Goal: Use online tool/utility: Utilize a website feature to perform a specific function

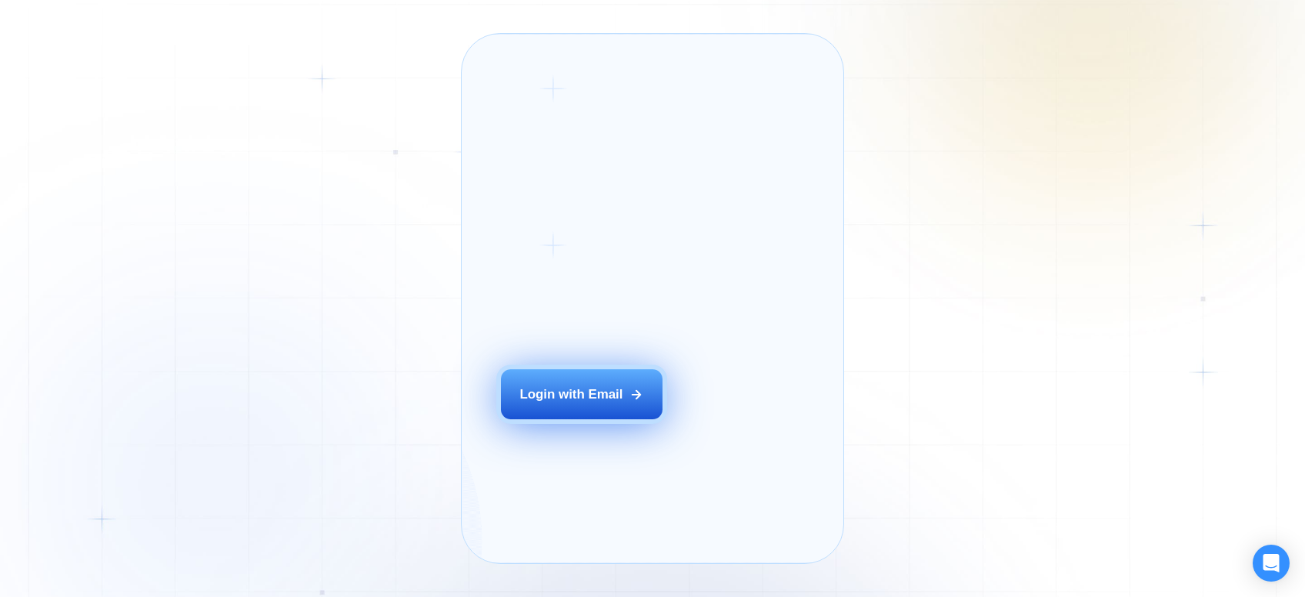
click at [567, 409] on button "Login with Email" at bounding box center [582, 394] width 162 height 51
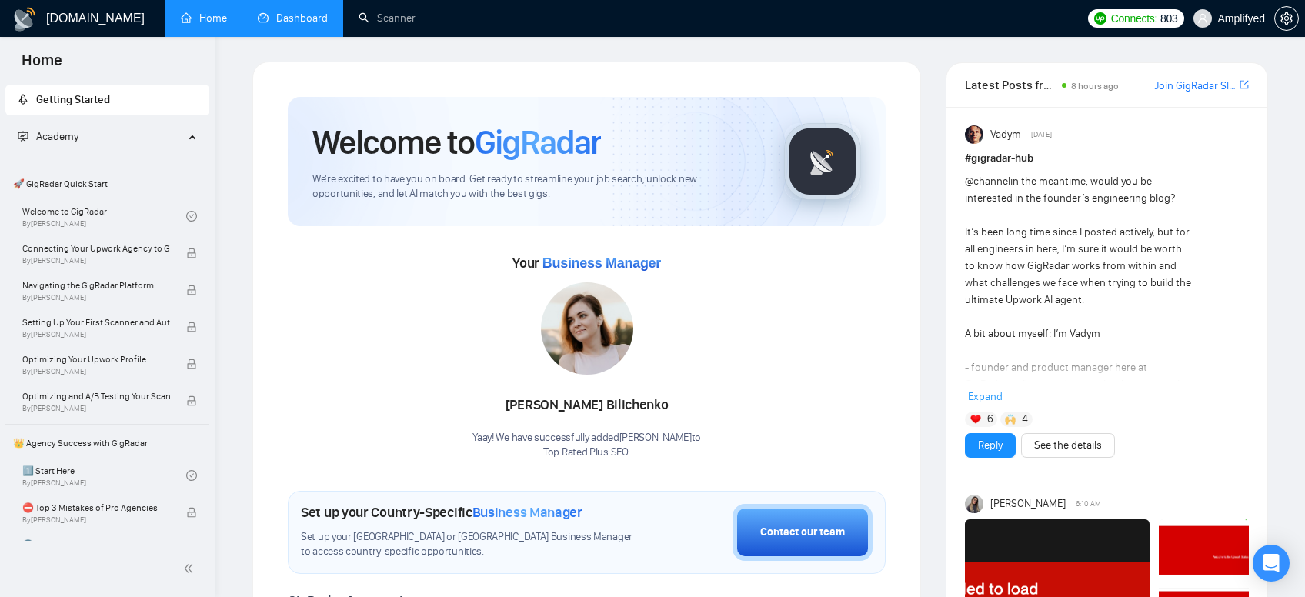
click at [304, 12] on link "Dashboard" at bounding box center [293, 18] width 70 height 13
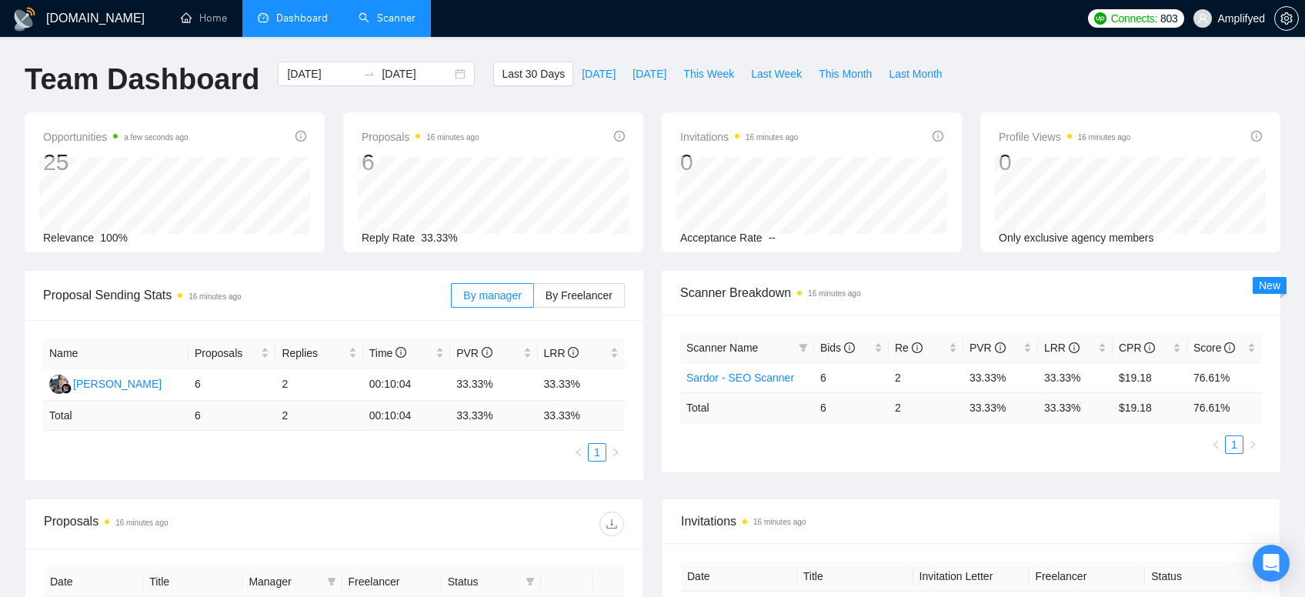
click at [376, 24] on link "Scanner" at bounding box center [387, 18] width 57 height 13
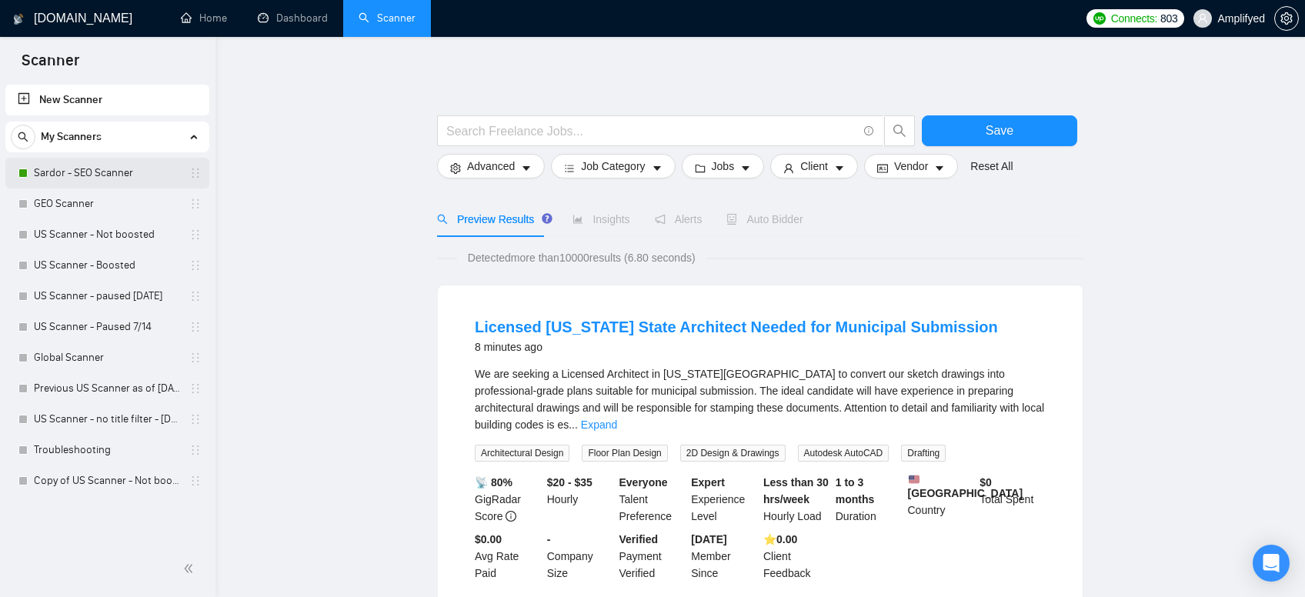
click at [92, 171] on link "Sardor - SEO Scanner" at bounding box center [107, 173] width 146 height 31
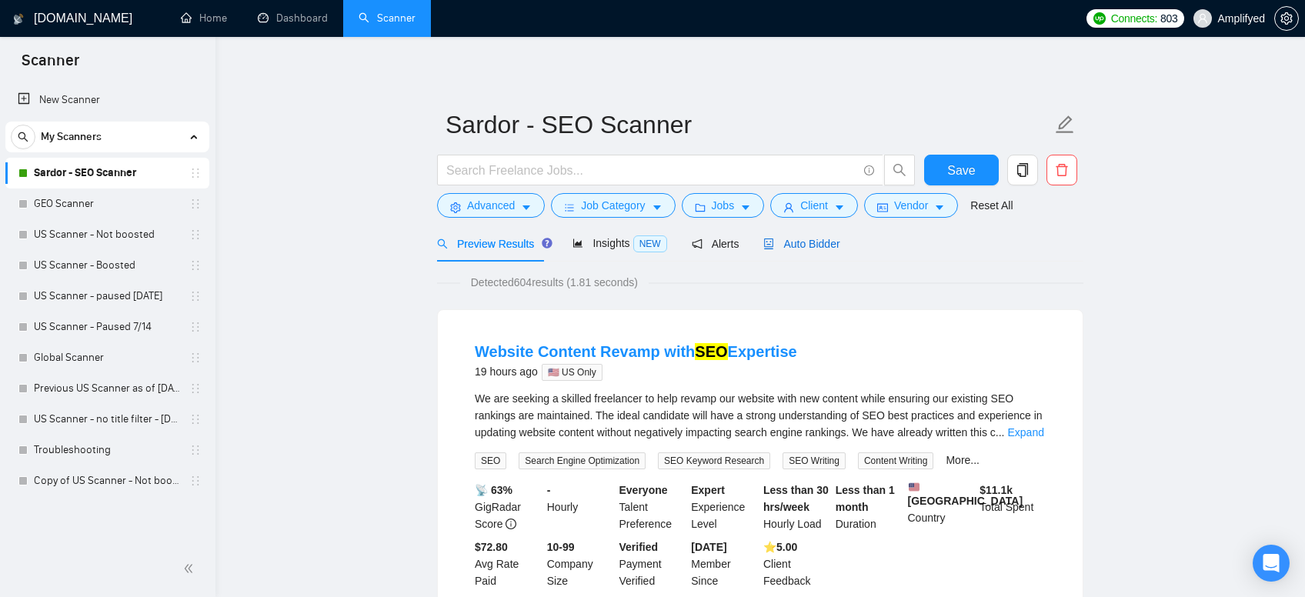
click at [815, 241] on span "Auto Bidder" at bounding box center [801, 244] width 76 height 12
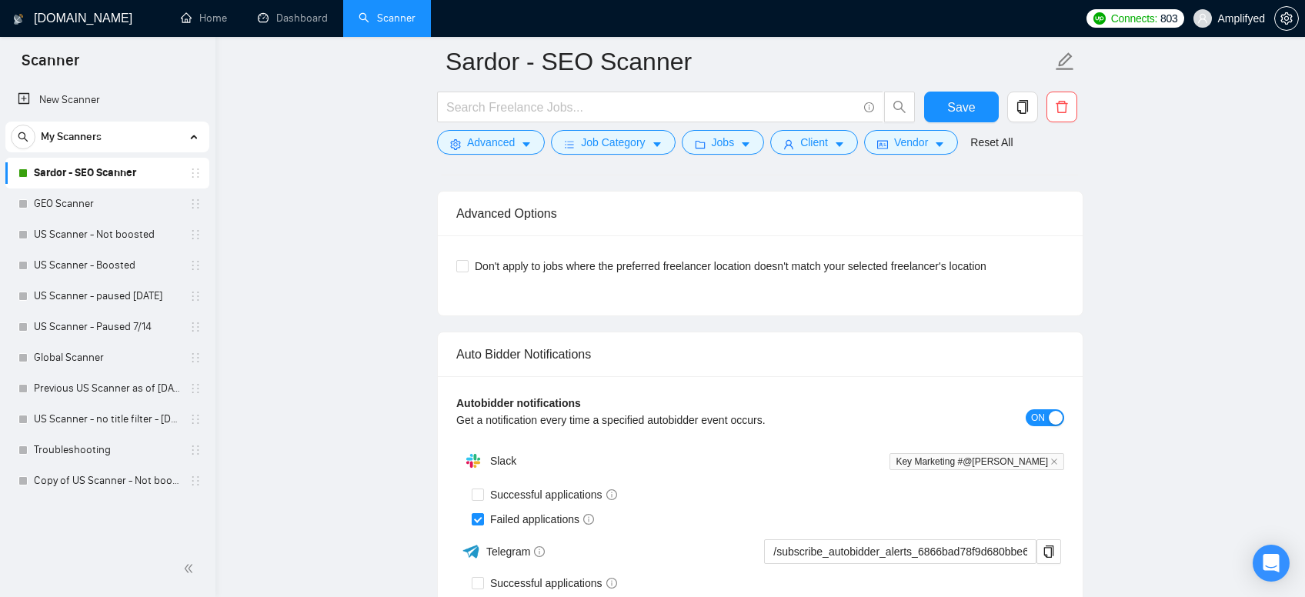
scroll to position [2855, 0]
